Goal: Information Seeking & Learning: Check status

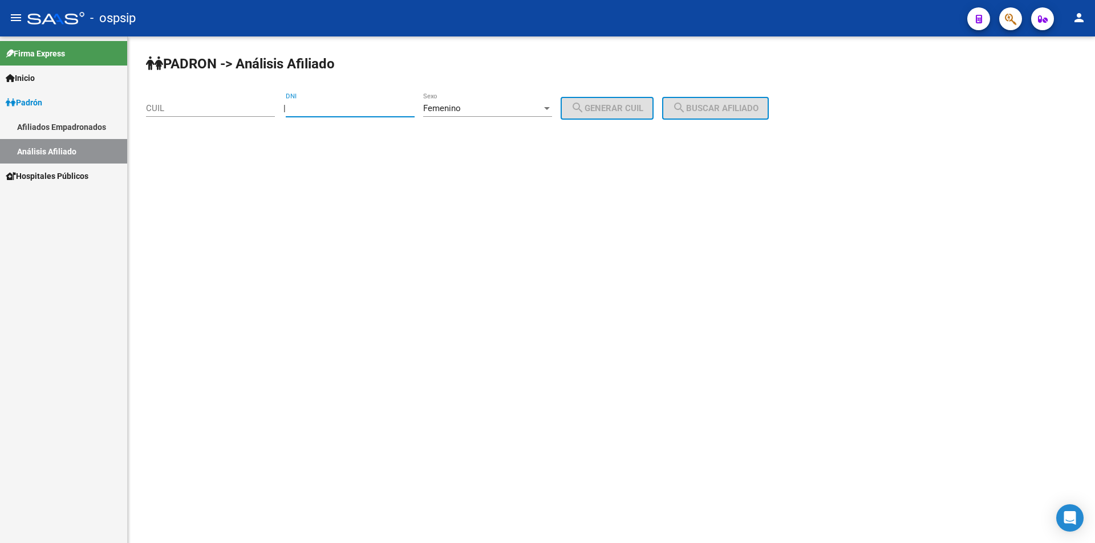
click at [319, 105] on input "DNI" at bounding box center [350, 108] width 129 height 10
type input "18584914"
click at [643, 111] on span "search Generar CUIL" at bounding box center [607, 108] width 72 height 10
type input "27-18584914-2"
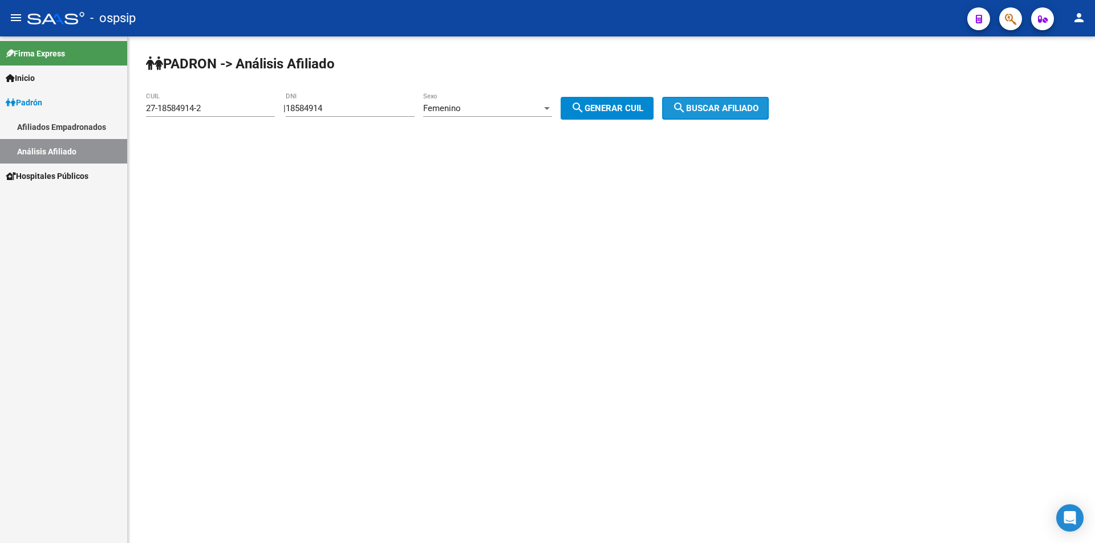
click at [719, 101] on button "search Buscar afiliado" at bounding box center [715, 108] width 107 height 23
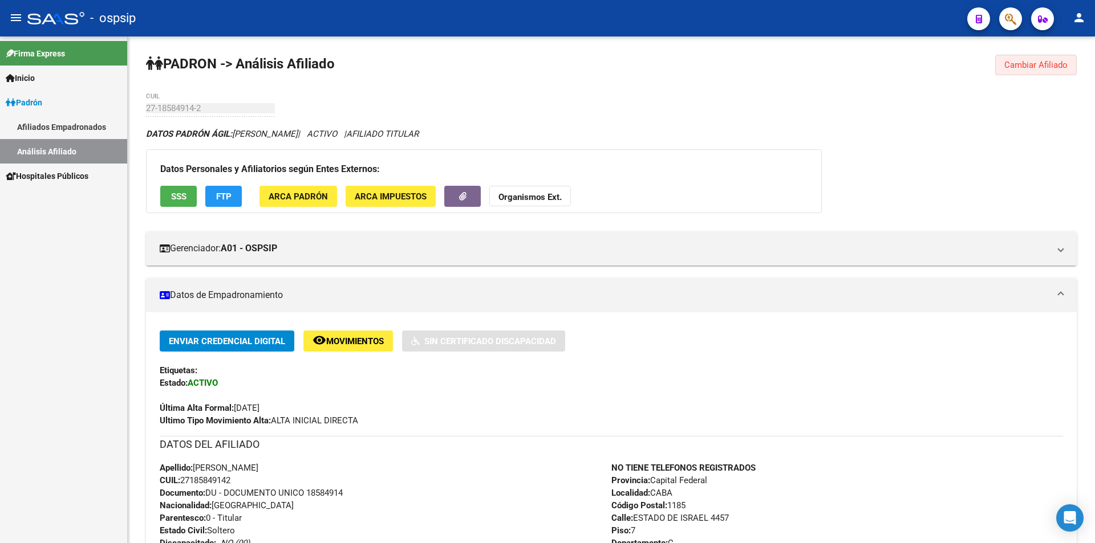
drag, startPoint x: 1046, startPoint y: 66, endPoint x: 905, endPoint y: 53, distance: 142.0
click at [1045, 67] on span "Cambiar Afiliado" at bounding box center [1035, 65] width 63 height 10
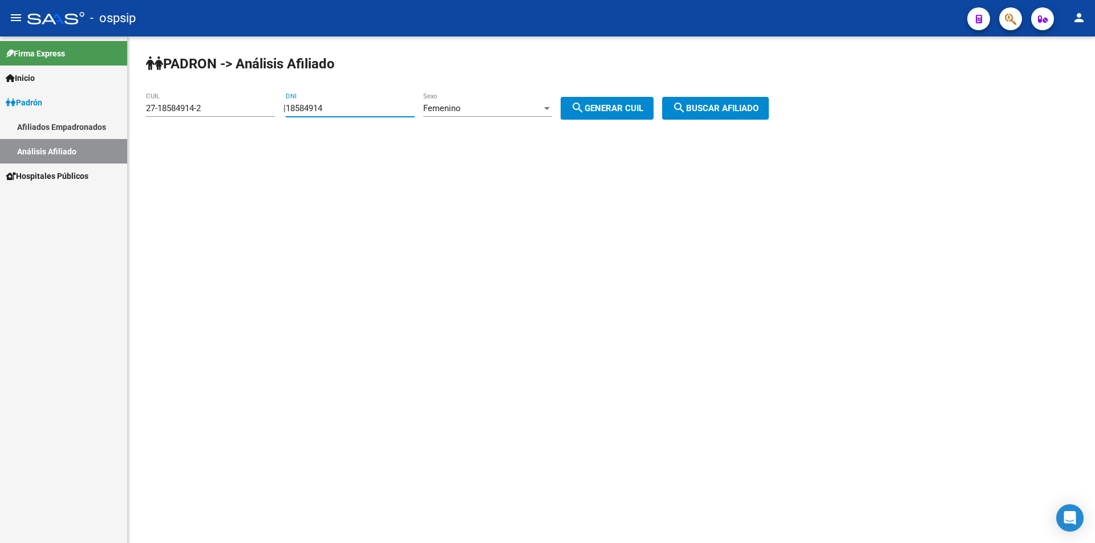
drag, startPoint x: 336, startPoint y: 113, endPoint x: 206, endPoint y: 112, distance: 130.6
click at [206, 113] on app-analisis-afiliado "PADRON -> Análisis Afiliado 27-18584914-2 CUIL | 18584914 DNI Femenino Sexo sea…" at bounding box center [461, 108] width 631 height 10
drag, startPoint x: 212, startPoint y: 111, endPoint x: 59, endPoint y: 115, distance: 153.4
click at [60, 116] on mat-sidenav-container "Firma Express Inicio Calendario SSS Instructivos Contacto OS Padrón Afiliados E…" at bounding box center [547, 289] width 1095 height 507
click at [371, 105] on input "DNI" at bounding box center [350, 108] width 129 height 10
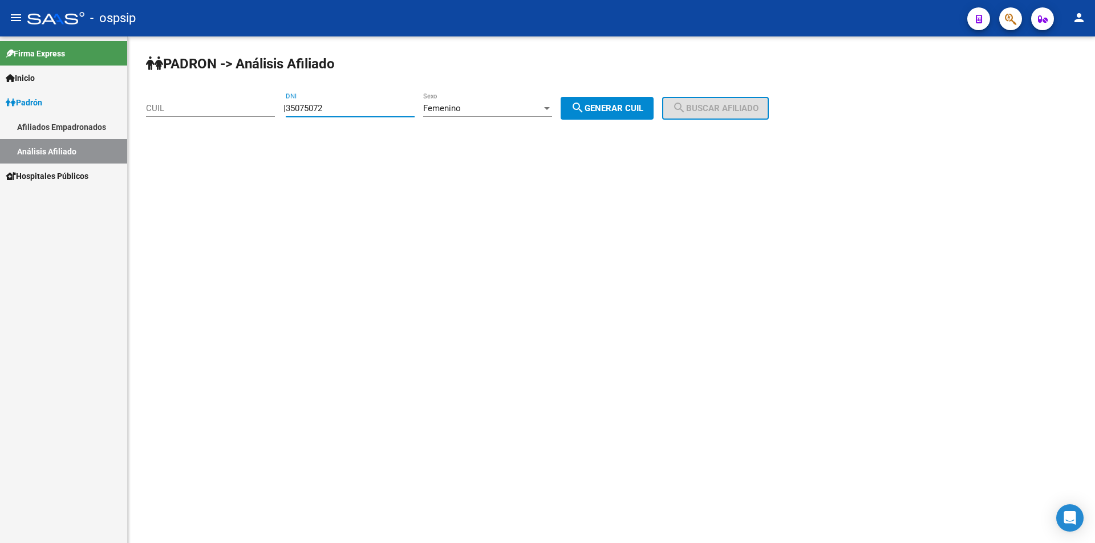
type input "35075072"
click at [642, 98] on button "search Generar CUIL" at bounding box center [607, 108] width 93 height 23
click at [686, 113] on mat-icon "search" at bounding box center [679, 108] width 14 height 14
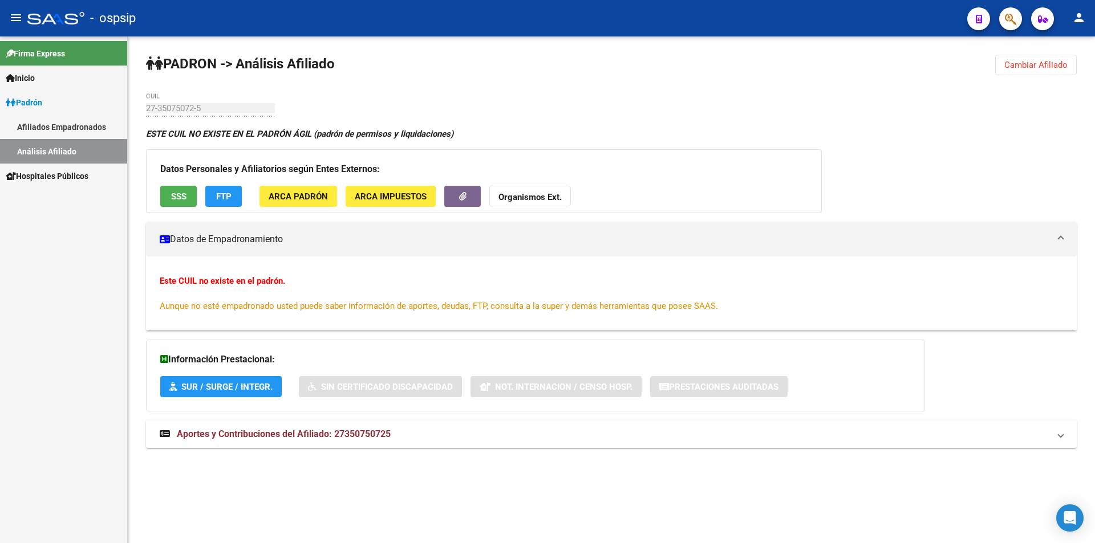
click at [1024, 58] on button "Cambiar Afiliado" at bounding box center [1036, 65] width 82 height 21
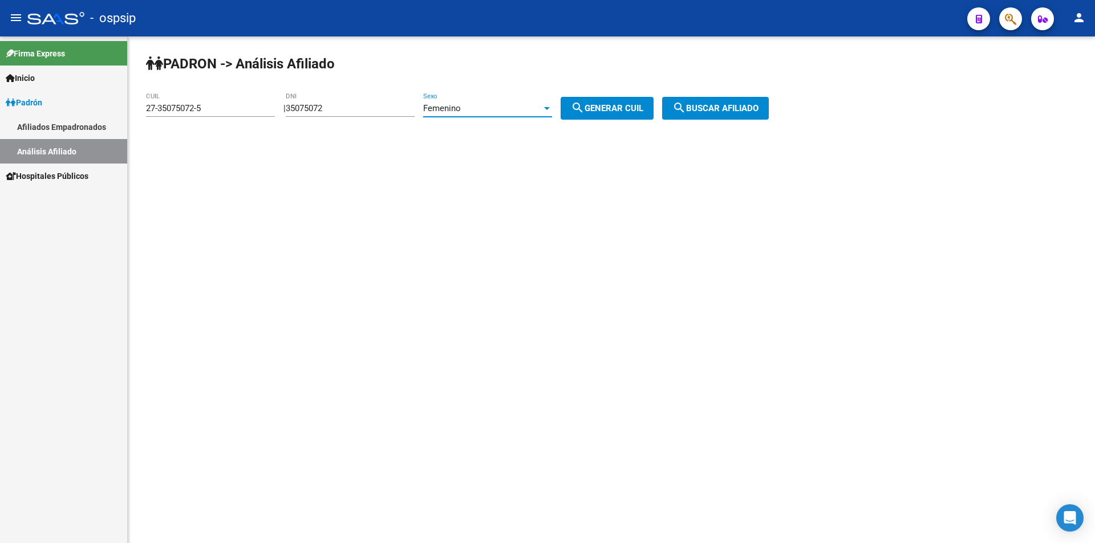
click at [461, 104] on span "Femenino" at bounding box center [442, 108] width 38 height 10
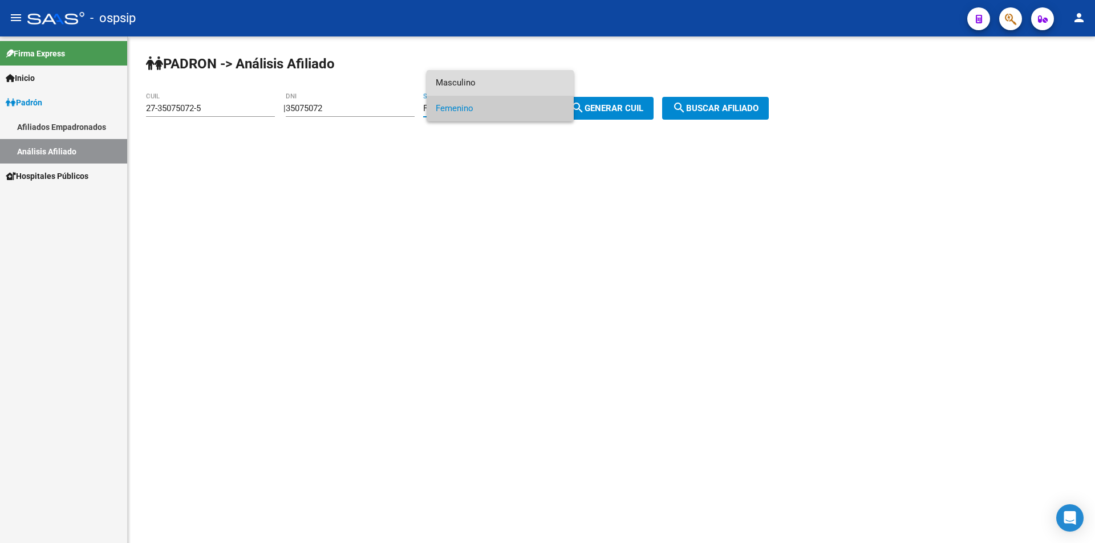
click at [486, 71] on span "Masculino" at bounding box center [500, 83] width 129 height 26
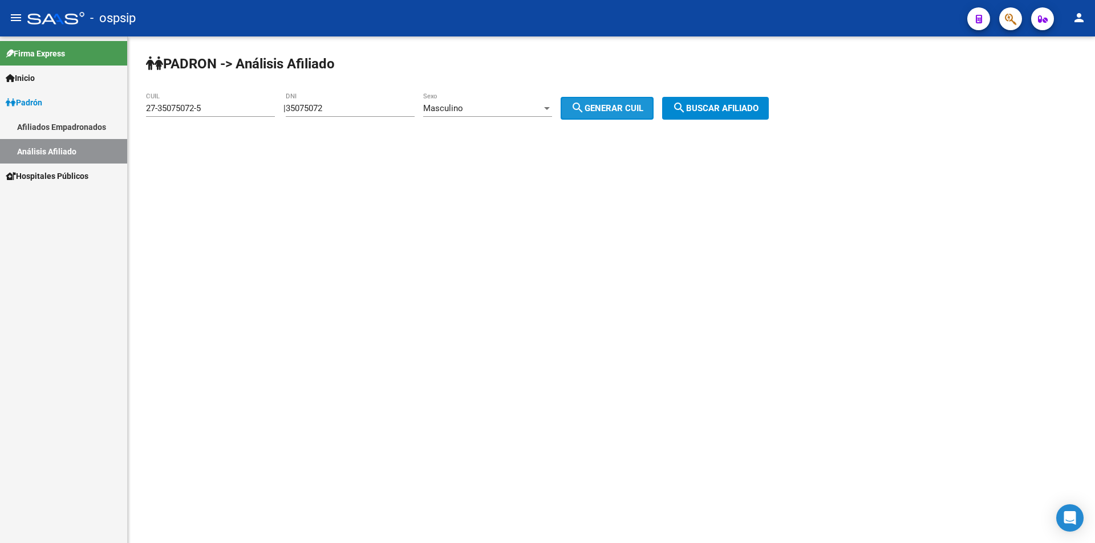
click at [617, 104] on span "search Generar CUIL" at bounding box center [607, 108] width 72 height 10
type input "20-35075072-0"
click at [737, 103] on button "search Buscar afiliado" at bounding box center [715, 108] width 107 height 23
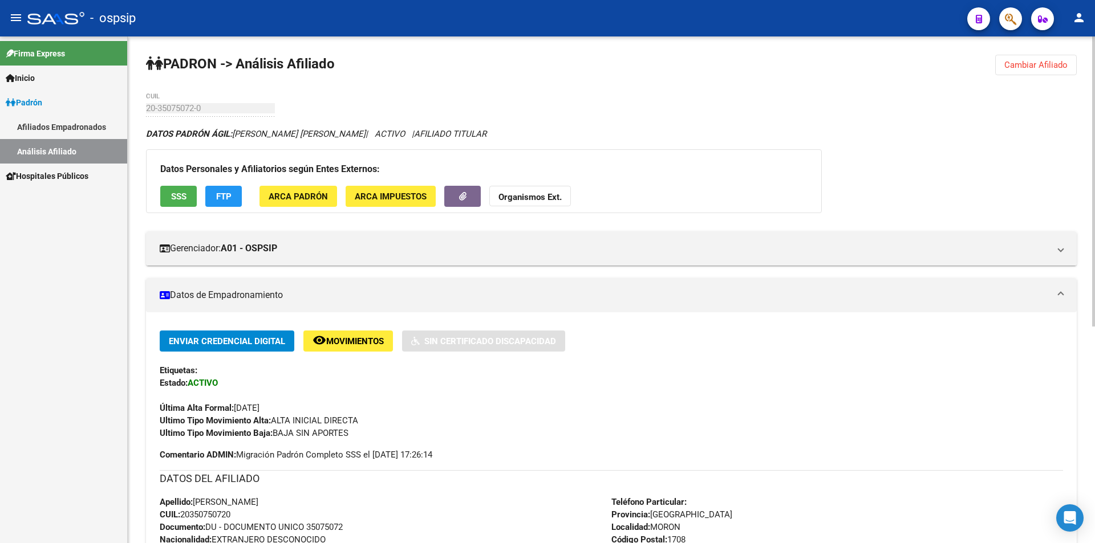
click at [1037, 56] on button "Cambiar Afiliado" at bounding box center [1036, 65] width 82 height 21
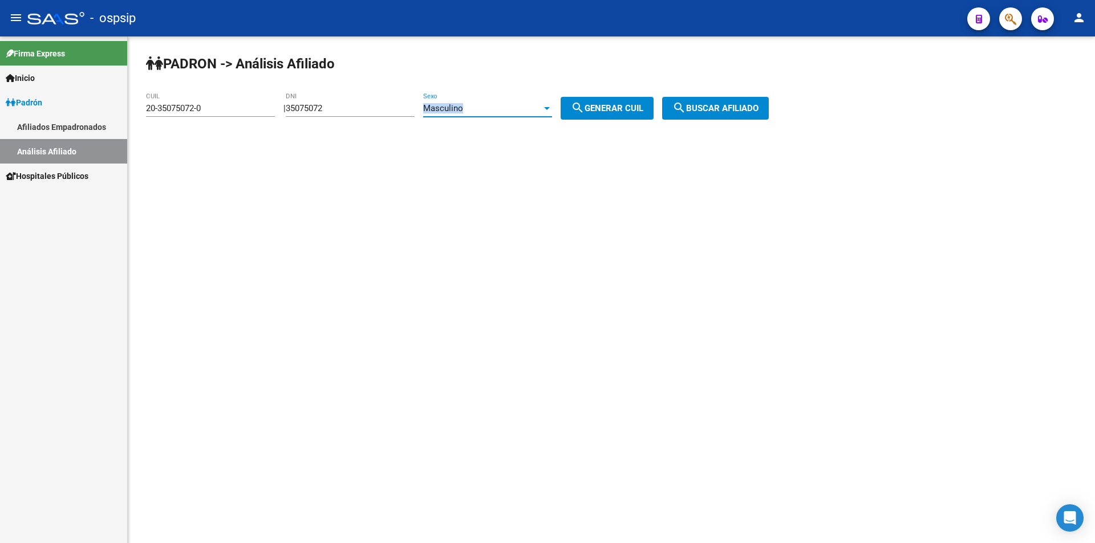
drag, startPoint x: 475, startPoint y: 108, endPoint x: 424, endPoint y: 108, distance: 51.3
click at [424, 108] on div "| 35075072 DNI Masculino Sexo search Generar CUIL" at bounding box center [472, 108] width 379 height 10
click at [383, 111] on input "35075072" at bounding box center [350, 108] width 129 height 10
drag, startPoint x: 250, startPoint y: 109, endPoint x: 187, endPoint y: 105, distance: 63.4
click at [188, 106] on app-analisis-afiliado "PADRON -> Análisis Afiliado 20-35075072-0 CUIL | 35075072 DNI Masculino Sexo se…" at bounding box center [461, 108] width 631 height 10
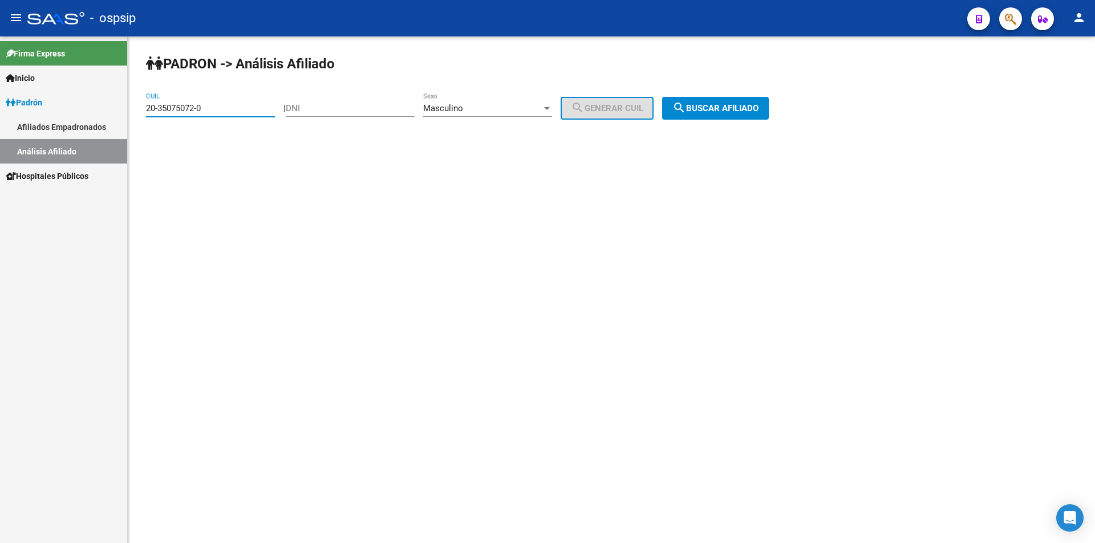
drag, startPoint x: 213, startPoint y: 104, endPoint x: 44, endPoint y: 89, distance: 169.5
click at [0, 111] on mat-sidenav-container "Firma Express Inicio Calendario SSS Instructivos Contacto OS Padrón Afiliados E…" at bounding box center [547, 289] width 1095 height 507
click at [323, 113] on div "DNI" at bounding box center [350, 104] width 129 height 25
click at [463, 105] on span "Masculino" at bounding box center [443, 108] width 40 height 10
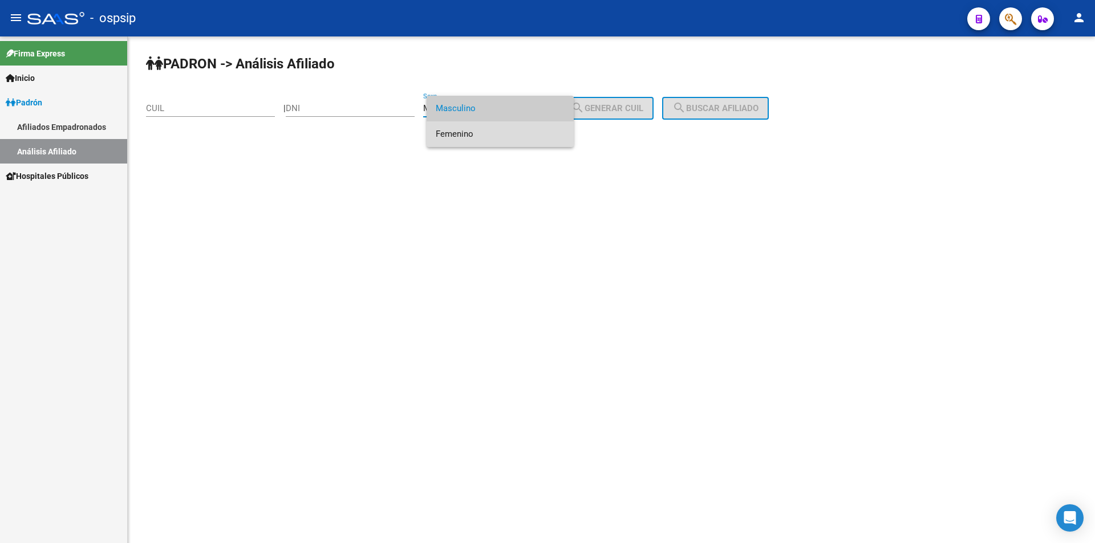
click at [474, 128] on span "Femenino" at bounding box center [500, 134] width 129 height 26
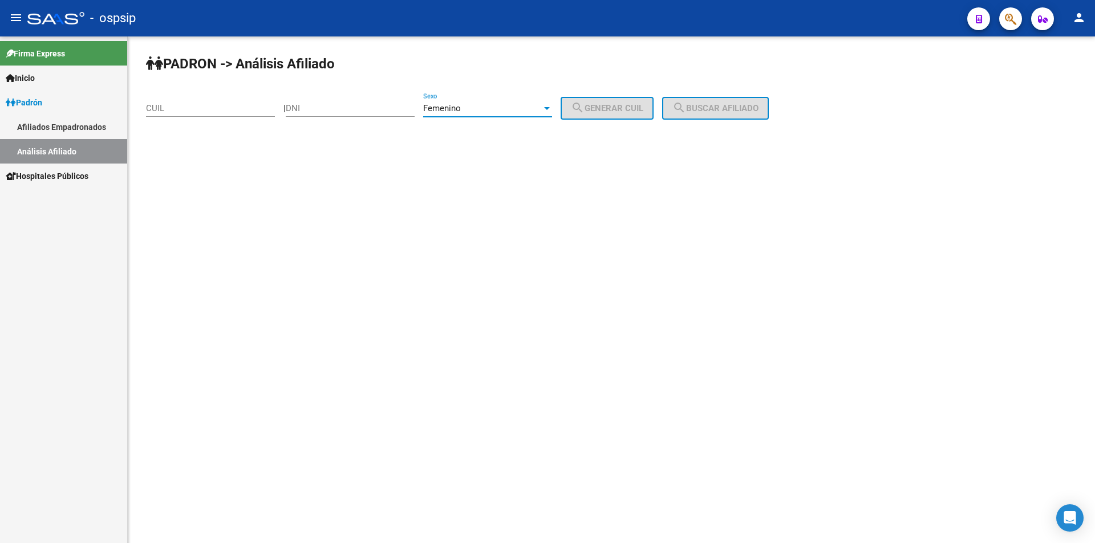
click at [458, 111] on span "Femenino" at bounding box center [442, 108] width 38 height 10
click at [466, 77] on span "Masculino" at bounding box center [500, 83] width 129 height 26
click at [461, 96] on div "Masculino Sexo" at bounding box center [487, 104] width 129 height 25
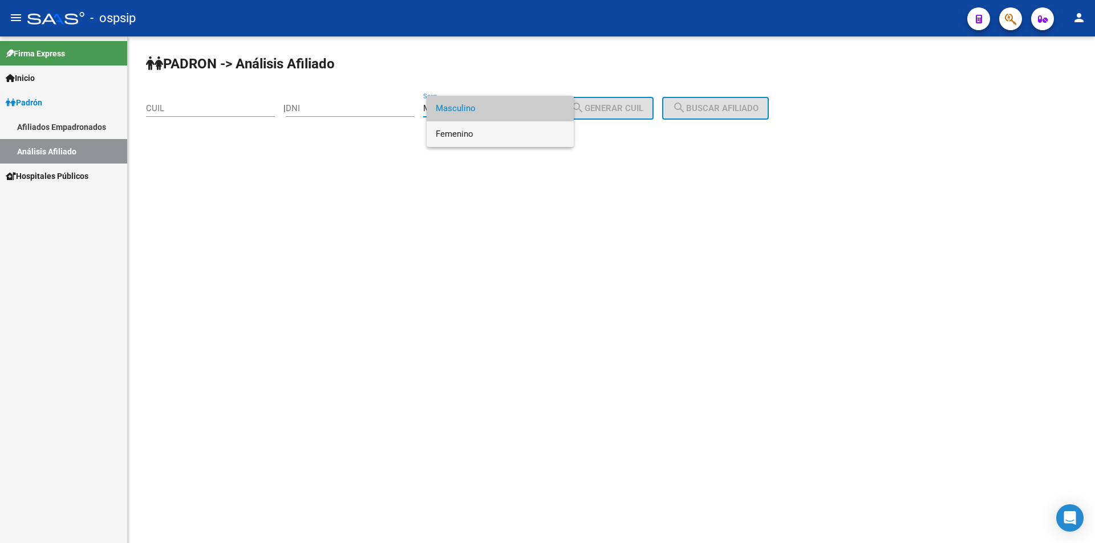
click at [469, 128] on span "Femenino" at bounding box center [500, 134] width 129 height 26
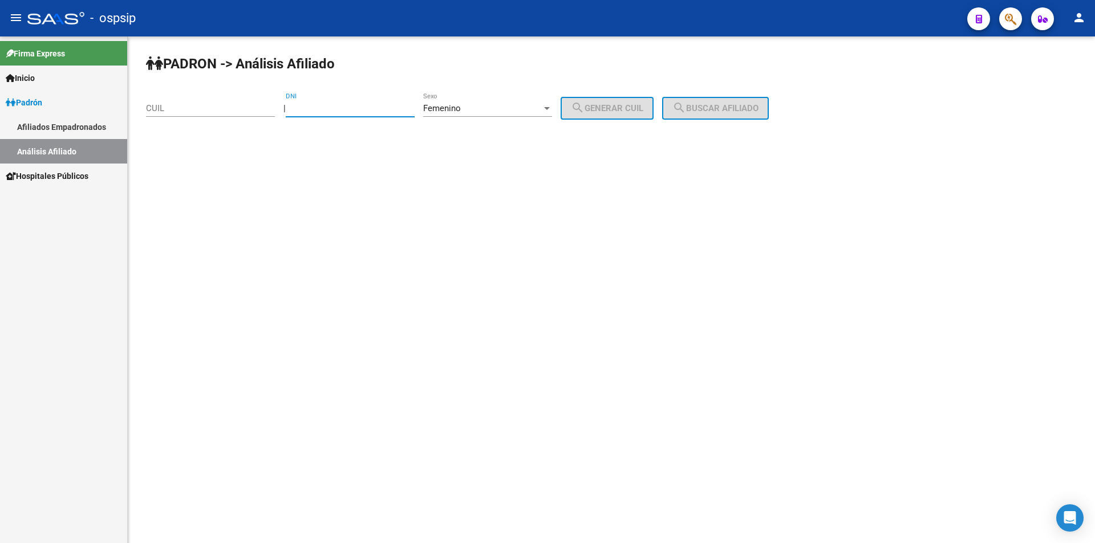
click at [387, 109] on input "DNI" at bounding box center [350, 108] width 129 height 10
